Goal: Navigation & Orientation: Find specific page/section

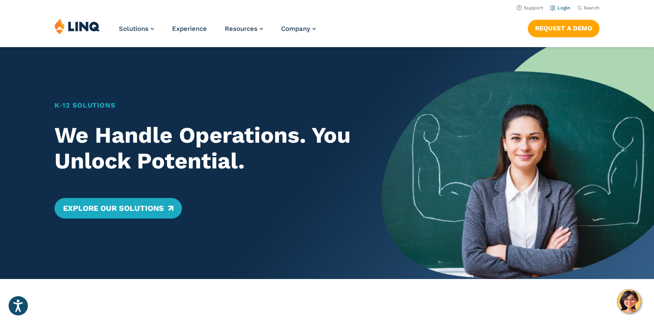
click at [562, 8] on link "Login" at bounding box center [560, 8] width 20 height 6
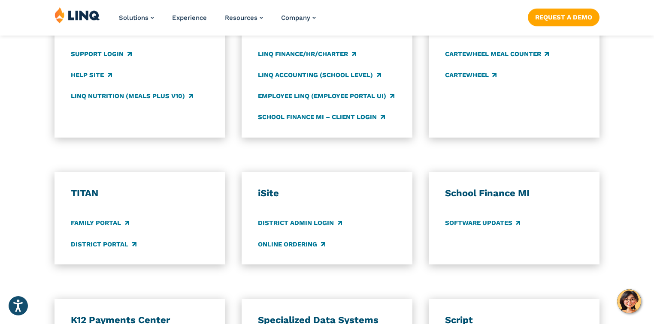
scroll to position [549, 0]
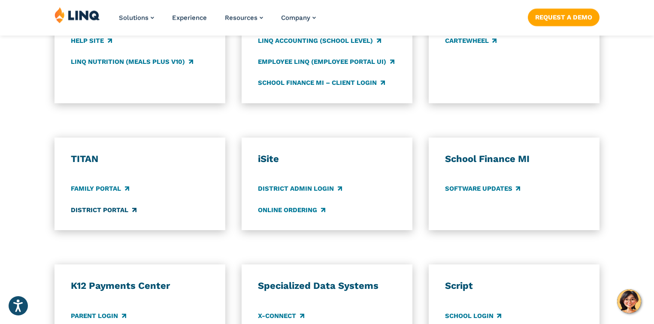
click at [88, 210] on link "District Portal" at bounding box center [103, 210] width 65 height 9
